Goal: Task Accomplishment & Management: Manage account settings

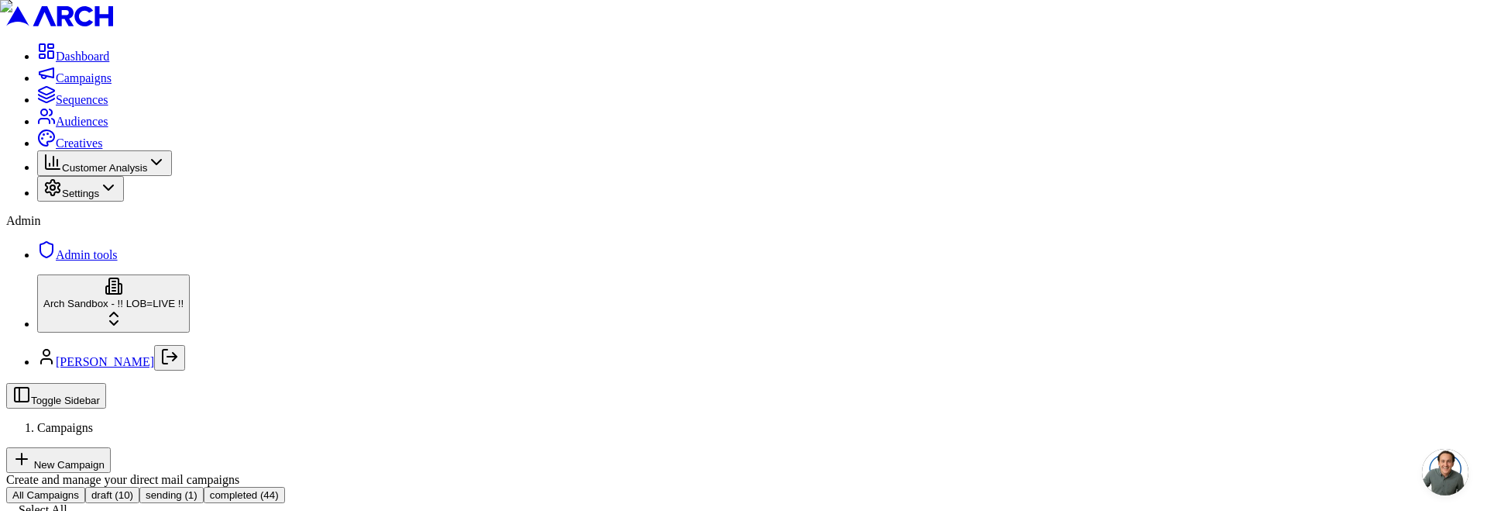
click at [90, 150] on span "Creatives" at bounding box center [79, 142] width 46 height 13
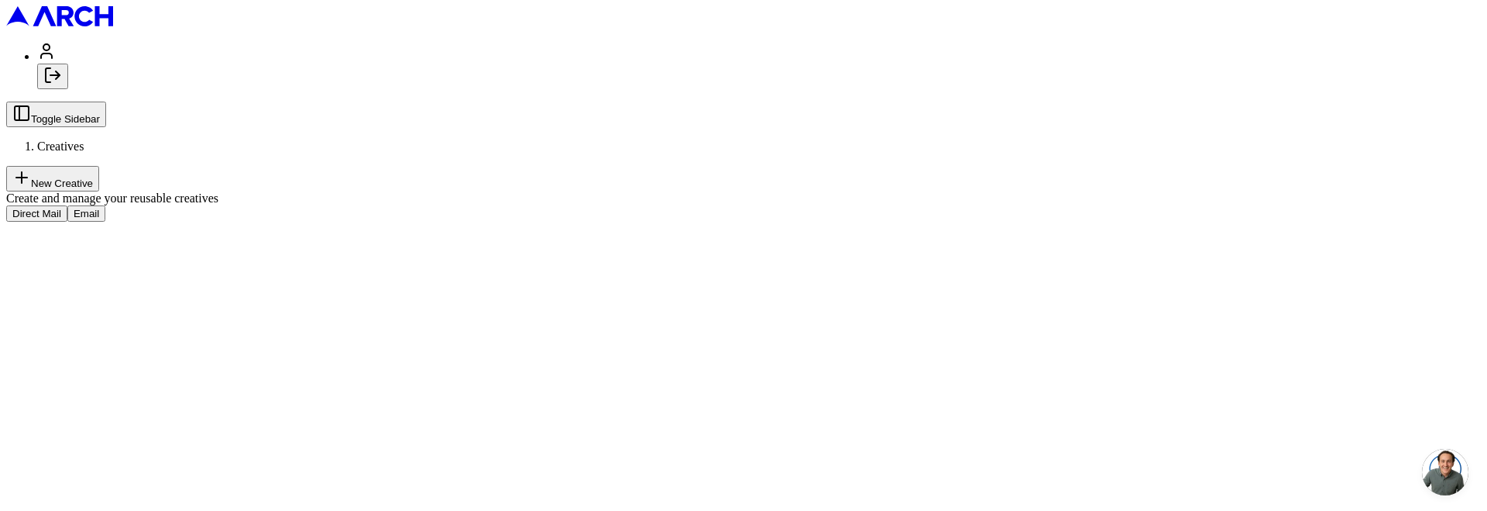
click at [62, 84] on icon "Log out" at bounding box center [52, 75] width 19 height 19
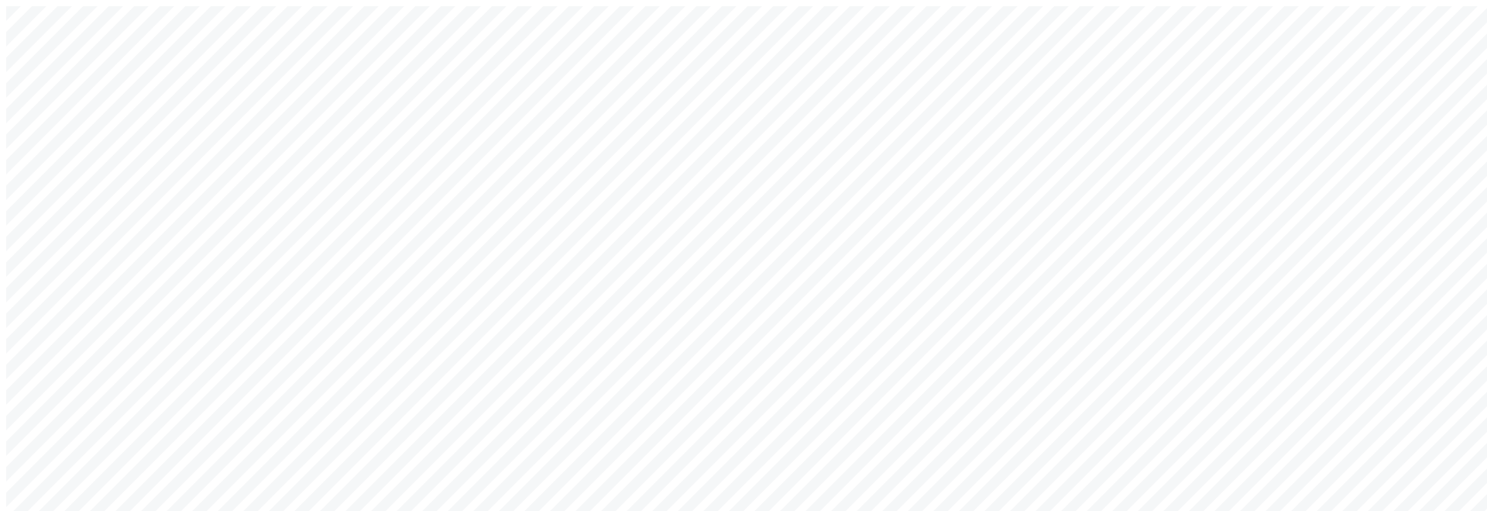
type input "[EMAIL_ADDRESS][DOMAIN_NAME]"
